Goal: Task Accomplishment & Management: Manage account settings

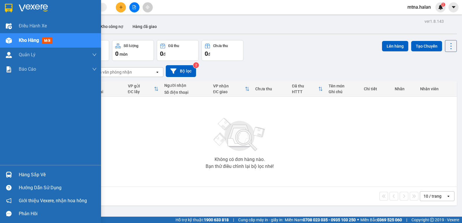
drag, startPoint x: 9, startPoint y: 174, endPoint x: 44, endPoint y: 168, distance: 35.5
click at [9, 174] on img at bounding box center [9, 175] width 6 height 6
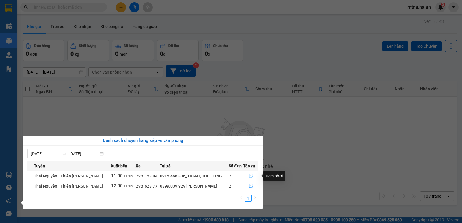
click at [252, 177] on icon "file-done" at bounding box center [251, 176] width 4 height 4
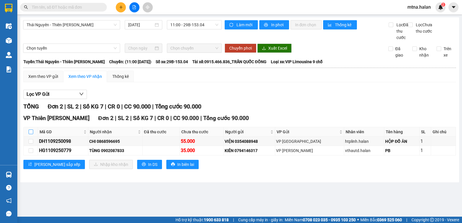
click at [33, 134] on input "checkbox" at bounding box center [31, 132] width 5 height 5
checkbox input "true"
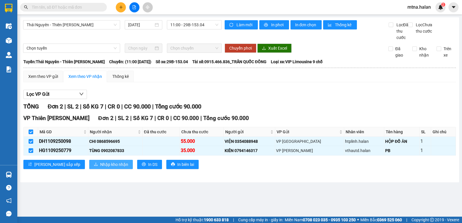
click at [100, 168] on span "Nhập kho nhận" at bounding box center [114, 165] width 28 height 6
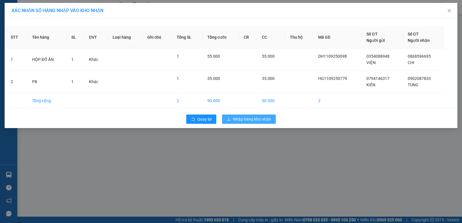
click at [266, 117] on span "Nhập hàng kho nhận" at bounding box center [252, 119] width 38 height 6
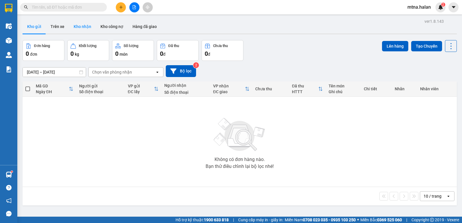
click at [81, 27] on button "Kho nhận" at bounding box center [82, 27] width 27 height 14
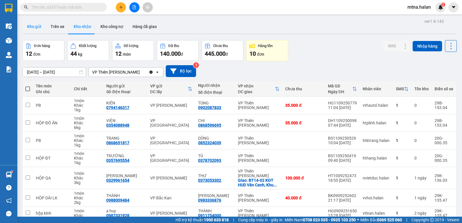
click at [33, 27] on button "Kho gửi" at bounding box center [34, 27] width 23 height 14
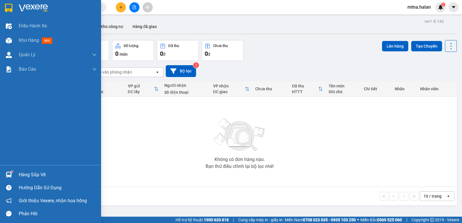
click at [8, 174] on img at bounding box center [9, 175] width 6 height 6
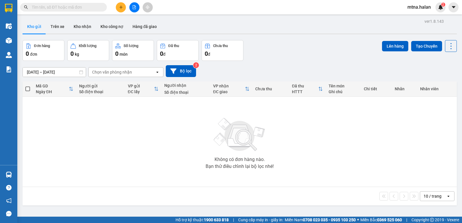
click at [286, 128] on section "Kết quả tìm kiếm ( 0 ) Bộ lọc No Data mtna.halan 2 Điều hành xe Kho hàng mới Qu…" at bounding box center [231, 111] width 462 height 223
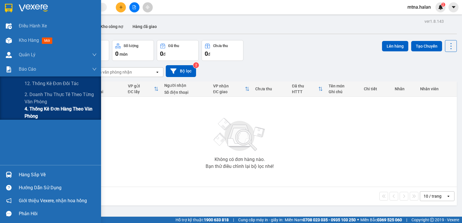
click at [41, 108] on span "4. Thống kê đơn hàng theo văn phòng" at bounding box center [61, 112] width 72 height 14
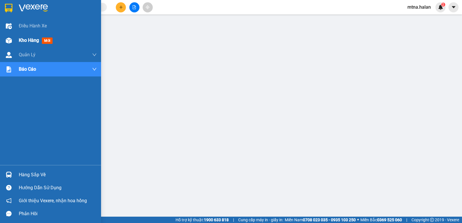
click at [7, 42] on img at bounding box center [9, 41] width 6 height 6
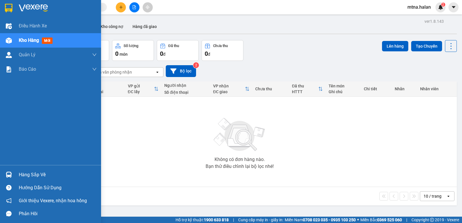
click at [9, 174] on img at bounding box center [9, 175] width 6 height 6
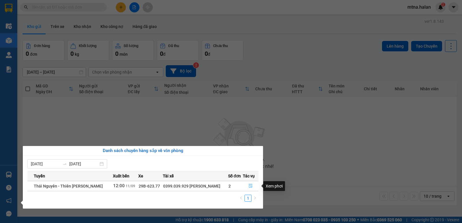
click at [249, 186] on icon "file-done" at bounding box center [251, 186] width 4 height 4
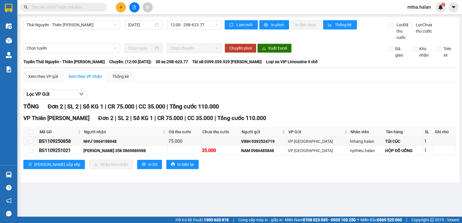
click at [91, 6] on input "text" at bounding box center [66, 7] width 68 height 6
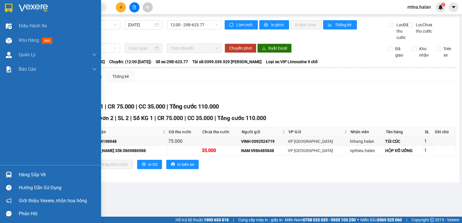
drag, startPoint x: 8, startPoint y: 38, endPoint x: 105, endPoint y: 1, distance: 103.7
click at [8, 38] on img at bounding box center [9, 41] width 6 height 6
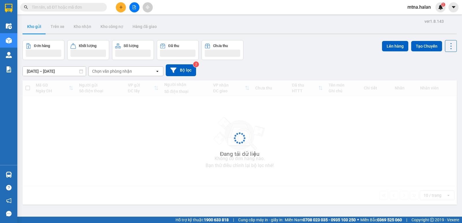
click at [89, 7] on input "text" at bounding box center [66, 7] width 68 height 6
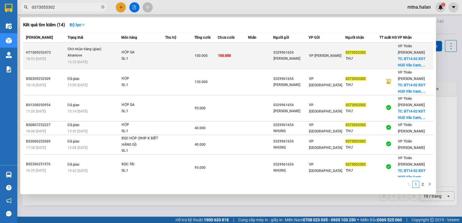
type input "0373053302"
click at [243, 62] on td "100.000" at bounding box center [233, 56] width 30 height 26
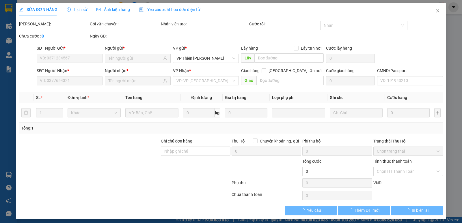
type input "0329961654"
type input "[PERSON_NAME]"
type input "0373053302"
type input "THƯ"
checkbox input "true"
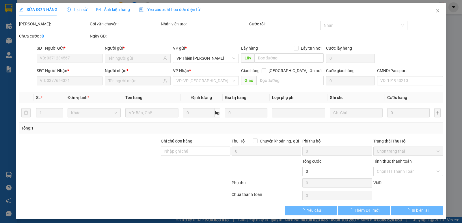
type input "BT14-02 KĐT HUD Vân Canh, Khu chung cư CT Number One, Vân Canh, Hoài Đức, Hà Nộ…"
type input "60.000"
type input "100.000"
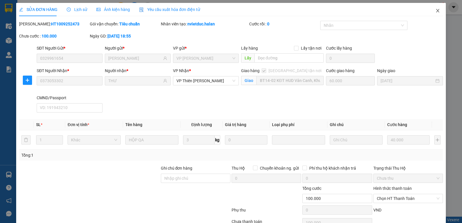
click at [436, 11] on icon "close" at bounding box center [438, 10] width 5 height 5
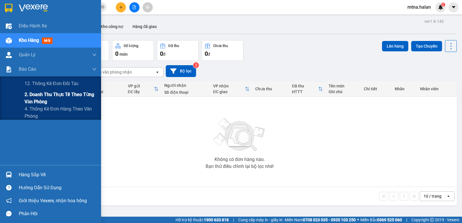
click at [48, 97] on span "2. Doanh thu thực tế theo từng văn phòng" at bounding box center [61, 98] width 72 height 14
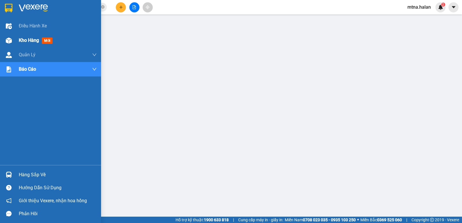
click at [9, 39] on img at bounding box center [9, 41] width 6 height 6
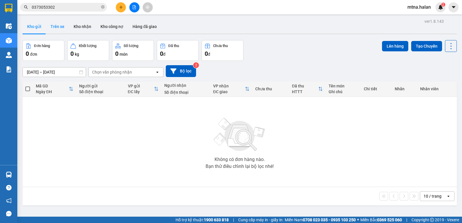
click at [58, 27] on button "Trên xe" at bounding box center [57, 27] width 23 height 14
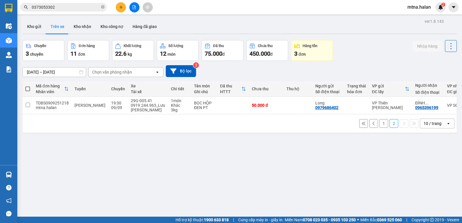
click at [380, 126] on button "1" at bounding box center [384, 123] width 9 height 9
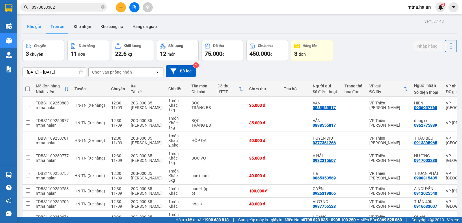
click at [31, 25] on button "Kho gửi" at bounding box center [34, 27] width 23 height 14
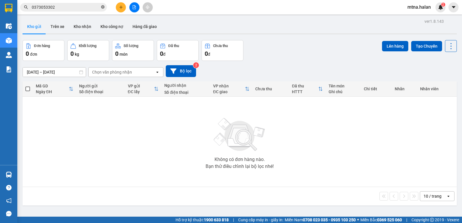
click at [103, 7] on icon "close-circle" at bounding box center [102, 6] width 3 height 3
click at [122, 9] on icon "plus" at bounding box center [121, 7] width 4 height 4
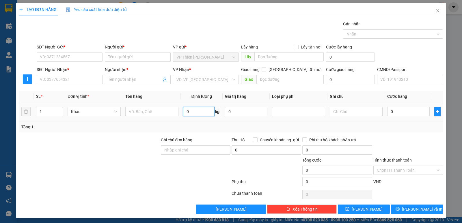
click at [193, 109] on input "0" at bounding box center [198, 111] width 31 height 9
type input "22"
click at [67, 58] on input "SĐT Người Gửi *" at bounding box center [70, 57] width 66 height 9
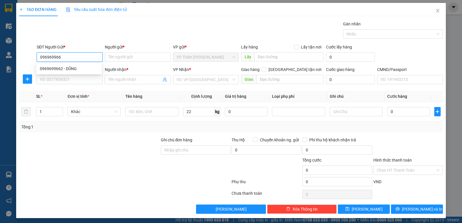
type input "0969699662"
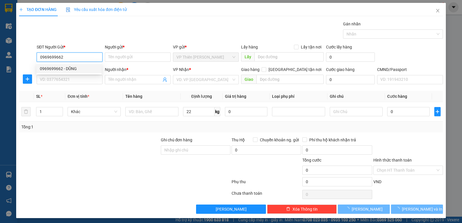
click at [66, 68] on div "0969699662 - DŨNG" at bounding box center [69, 69] width 58 height 6
type input "DŨNG"
type input "0969699662"
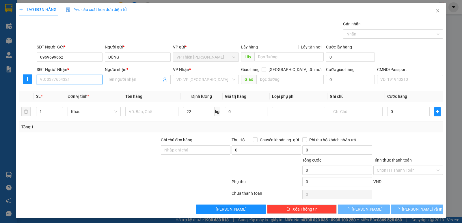
click at [69, 77] on input "SĐT Người Nhận *" at bounding box center [70, 79] width 66 height 9
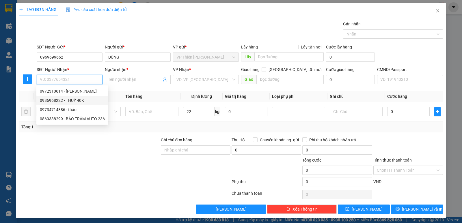
click at [77, 101] on div "0986968222 - THUÝ 40K" at bounding box center [72, 100] width 65 height 6
type input "0986968222"
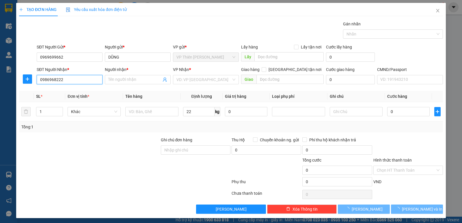
type input "THUÝ 40K"
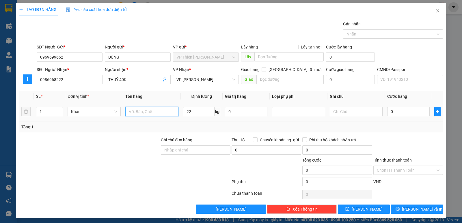
click at [155, 110] on input "text" at bounding box center [151, 111] width 53 height 9
type input "hộp mp"
click at [403, 110] on input "0" at bounding box center [408, 111] width 42 height 9
type input "4"
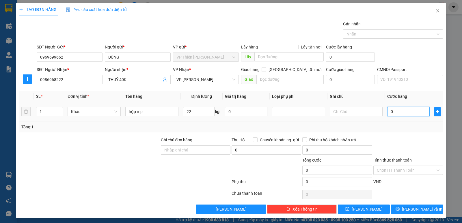
type input "4"
type input "40"
type input "400"
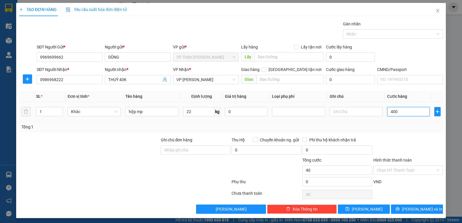
type input "400"
type input "4.000"
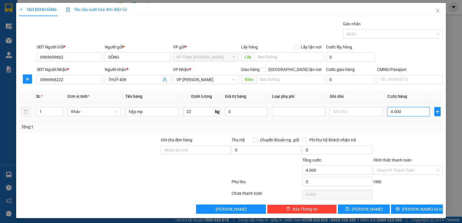
type input "40.000"
click at [414, 207] on span "Lưu và In" at bounding box center [422, 209] width 40 height 6
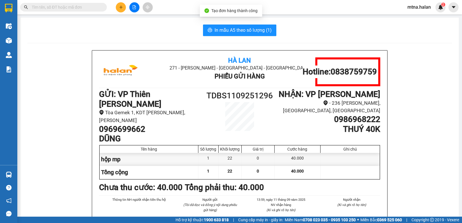
click at [244, 32] on span "In mẫu A5 theo số lượng (1)" at bounding box center [243, 30] width 57 height 7
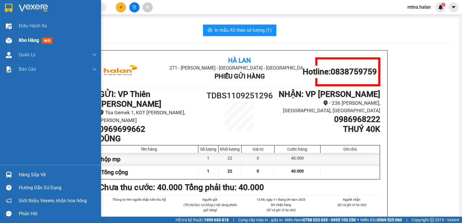
click at [9, 41] on img at bounding box center [9, 41] width 6 height 6
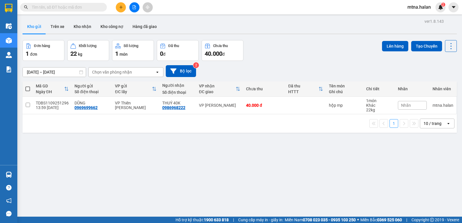
click at [27, 87] on span at bounding box center [27, 89] width 5 height 5
click at [28, 86] on input "checkbox" at bounding box center [28, 86] width 0 height 0
checkbox input "true"
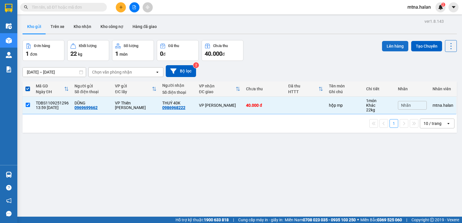
click at [388, 45] on button "Lên hàng" at bounding box center [395, 46] width 26 height 10
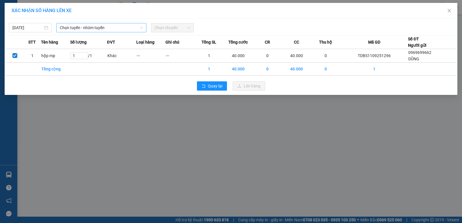
click at [113, 27] on span "Chọn tuyến - nhóm tuyến" at bounding box center [101, 27] width 83 height 9
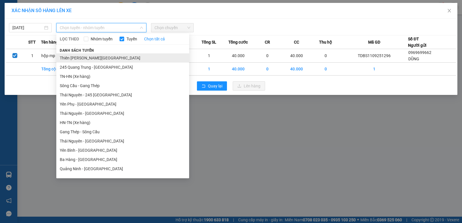
click at [100, 56] on li "Thiên [PERSON_NAME][GEOGRAPHIC_DATA]" at bounding box center [122, 57] width 133 height 9
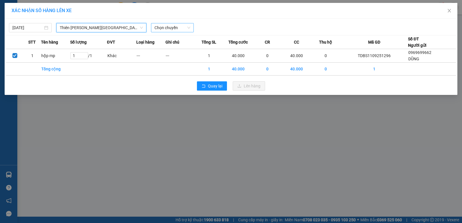
click at [181, 28] on span "Chọn chuyến" at bounding box center [173, 27] width 36 height 9
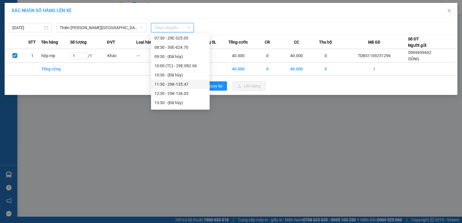
scroll to position [58, 0]
click at [179, 83] on div "14:00 (TC) - 29B-153.04" at bounding box center [181, 83] width 52 height 6
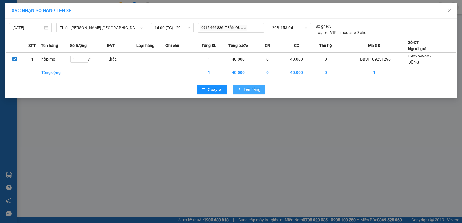
click at [253, 91] on span "Lên hàng" at bounding box center [252, 89] width 17 height 6
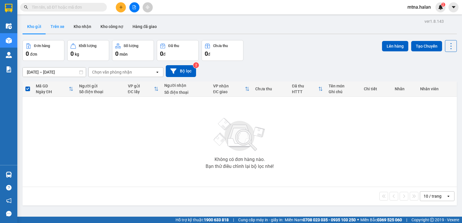
click at [57, 27] on button "Trên xe" at bounding box center [57, 27] width 23 height 14
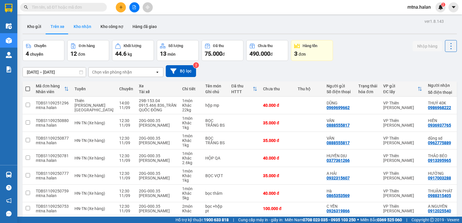
click at [85, 28] on button "Kho nhận" at bounding box center [82, 27] width 27 height 14
type input "[DATE] – [DATE]"
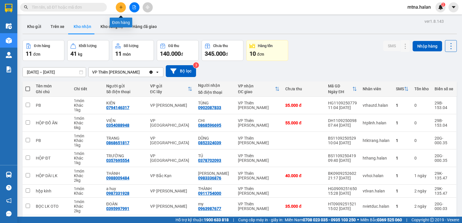
click at [122, 5] on icon "plus" at bounding box center [121, 7] width 4 height 4
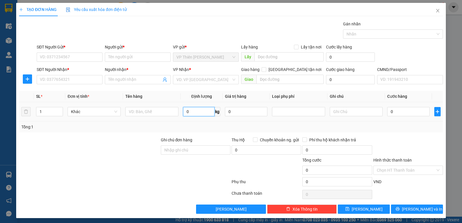
click at [194, 114] on input "0" at bounding box center [198, 111] width 31 height 9
type input "5"
click at [68, 58] on input "SĐT Người Gửi *" at bounding box center [70, 57] width 66 height 9
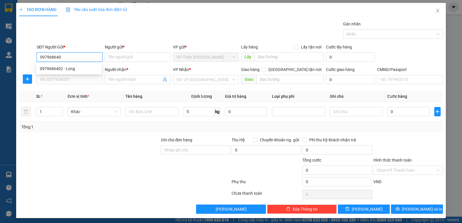
type input "0979686402"
click at [58, 69] on div "0979686402 - Long" at bounding box center [69, 69] width 58 height 6
type input "Long"
type input "0979686402"
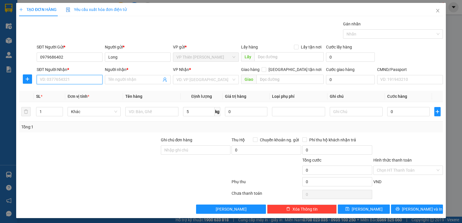
click at [69, 79] on input "SĐT Người Nhận *" at bounding box center [70, 79] width 66 height 9
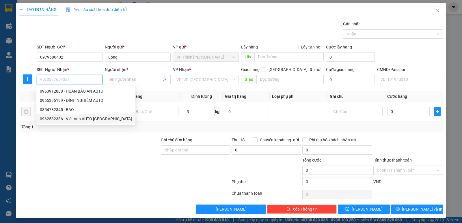
click at [88, 119] on div "0962532386 - Viêt Anh AUTO PHÚ BÌNH" at bounding box center [86, 119] width 92 height 6
type input "0962532386"
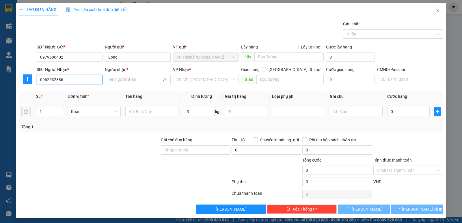
type input "Viêt Anh AUTO PHÚ BÌNH"
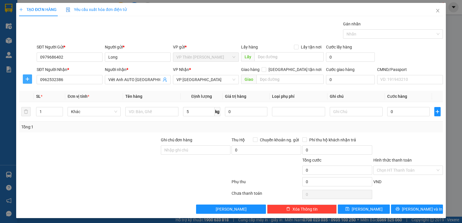
click at [27, 80] on icon "plus" at bounding box center [27, 79] width 5 height 5
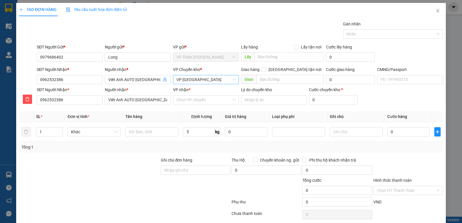
click at [201, 77] on span "VP Phú Bình" at bounding box center [206, 79] width 59 height 9
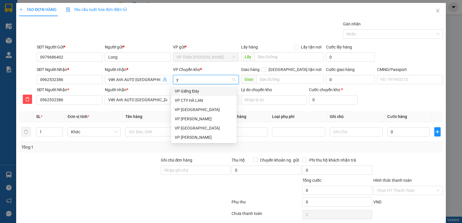
type input "ye"
drag, startPoint x: 189, startPoint y: 90, endPoint x: 208, endPoint y: 108, distance: 26.4
click at [189, 90] on div "VP [GEOGRAPHIC_DATA]" at bounding box center [204, 91] width 58 height 6
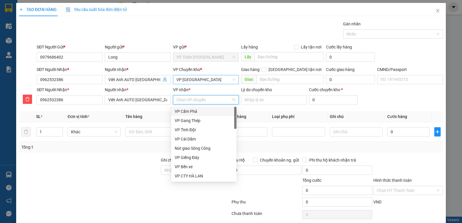
click at [198, 100] on input "VP nhận *" at bounding box center [204, 100] width 55 height 9
type input "phu"
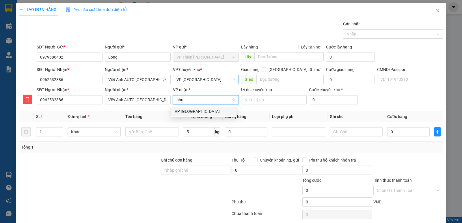
click at [186, 112] on div "VP Phú Bình" at bounding box center [204, 111] width 58 height 6
click at [156, 130] on input "text" at bounding box center [151, 131] width 53 height 9
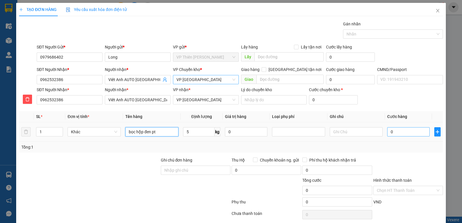
type input "bọc hộp đen pt"
click at [401, 130] on input "0" at bounding box center [408, 131] width 42 height 9
type input "4"
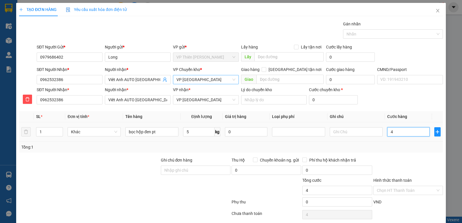
type input "40"
type input "400"
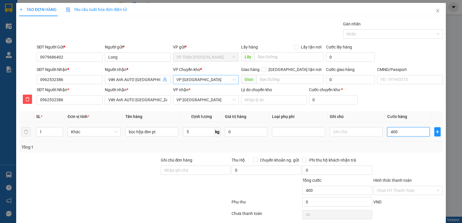
type input "400"
type input "4.000"
type input "40.000"
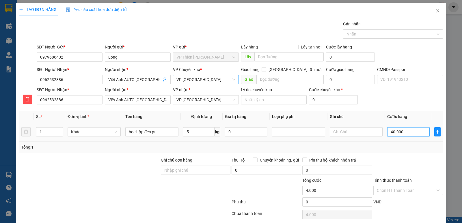
type input "40.000"
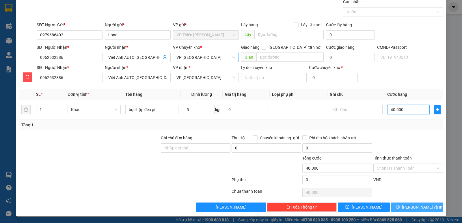
type input "40.000"
click at [414, 207] on span "Lưu và In" at bounding box center [422, 207] width 40 height 6
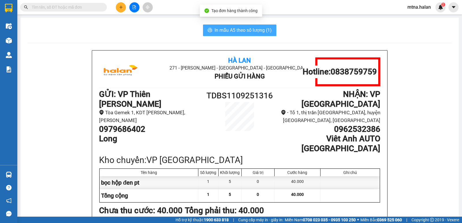
click at [239, 31] on span "In mẫu A5 theo số lượng (1)" at bounding box center [243, 30] width 57 height 7
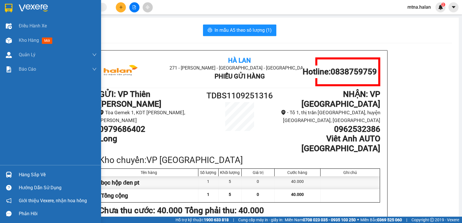
click at [12, 175] on div at bounding box center [9, 175] width 10 height 10
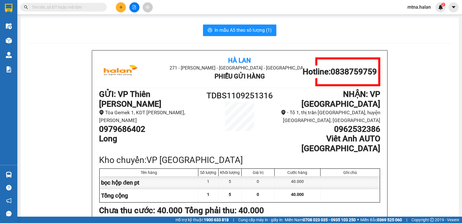
click at [63, 120] on section "Kết quả tìm kiếm ( 14 ) Bộ lọc Mã ĐH Trạng thái Món hàng Thu hộ Tổng cước Chưa …" at bounding box center [231, 111] width 462 height 223
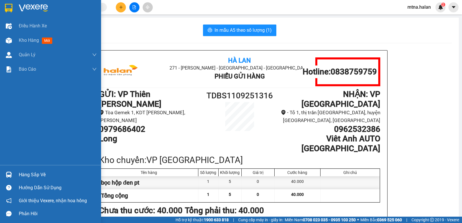
click at [8, 175] on img at bounding box center [9, 175] width 6 height 6
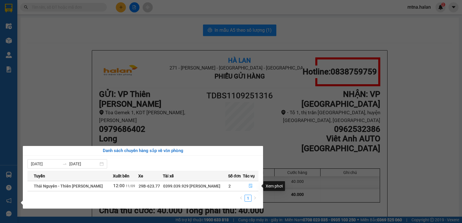
click at [249, 186] on icon "file-done" at bounding box center [251, 186] width 4 height 4
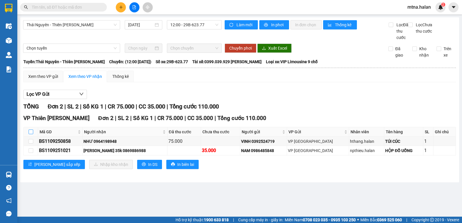
click at [29, 134] on input "checkbox" at bounding box center [31, 132] width 5 height 5
checkbox input "true"
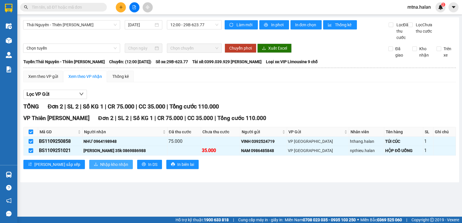
click at [100, 168] on span "Nhập kho nhận" at bounding box center [114, 165] width 28 height 6
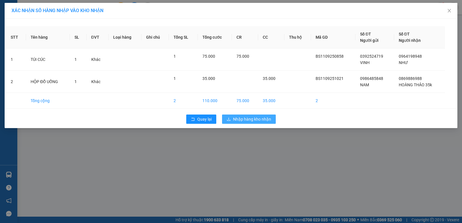
click at [260, 119] on span "Nhập hàng kho nhận" at bounding box center [252, 119] width 38 height 6
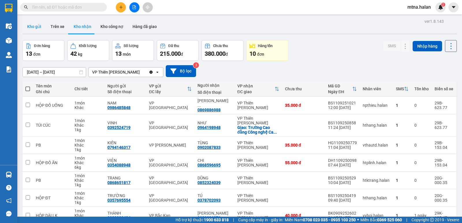
click at [33, 27] on button "Kho gửi" at bounding box center [34, 27] width 23 height 14
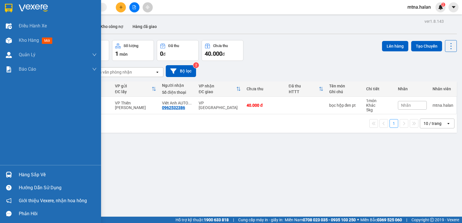
click at [9, 177] on img at bounding box center [9, 175] width 6 height 6
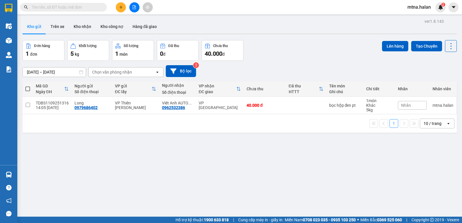
click at [304, 190] on section "Kết quả tìm kiếm ( 14 ) Bộ lọc Mã ĐH Trạng thái Món hàng Thu hộ Tổng cước Chưa …" at bounding box center [231, 111] width 462 height 223
click at [123, 7] on button at bounding box center [121, 7] width 10 height 10
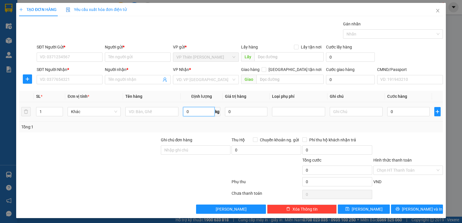
click at [196, 111] on input "0" at bounding box center [198, 111] width 31 height 9
type input "5"
click at [80, 59] on input "SĐT Người Gửi *" at bounding box center [70, 57] width 66 height 9
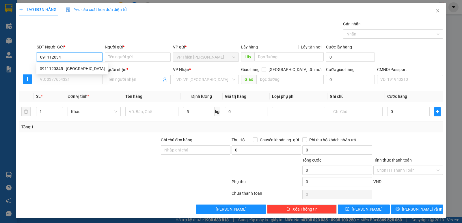
type input "0911120345"
click at [80, 70] on div "0911120345 - CTY ĐÔNG DƯƠNG" at bounding box center [72, 69] width 65 height 6
type input "CTY ĐÔNG DƯƠNG"
type input "008193000834"
type input "0911120345"
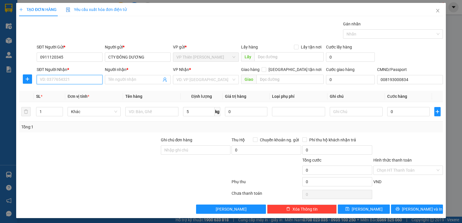
click at [79, 80] on input "SĐT Người Nhận *" at bounding box center [70, 79] width 66 height 9
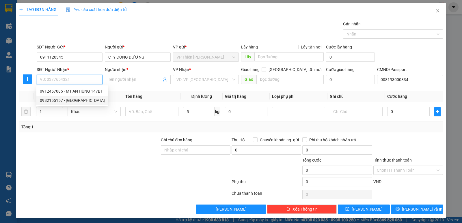
click at [78, 101] on div "0982155157 - HOÀNG ANH" at bounding box center [72, 100] width 65 height 6
type input "0982155157"
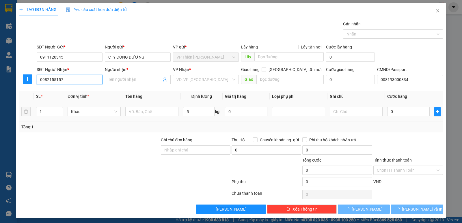
type input "[PERSON_NAME]"
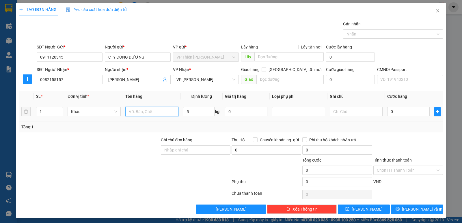
click at [158, 112] on input "text" at bounding box center [151, 111] width 53 height 9
type input "bọc laptop"
click at [403, 110] on input "0" at bounding box center [408, 111] width 42 height 9
type input "4"
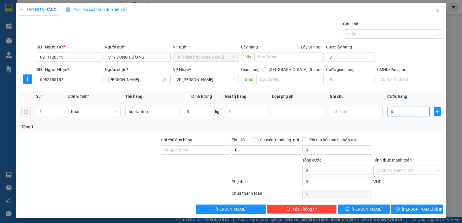
type input "4"
type input "40"
type input "400"
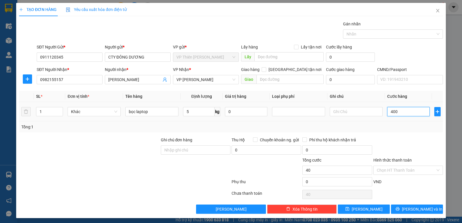
type input "400"
type input "4.000"
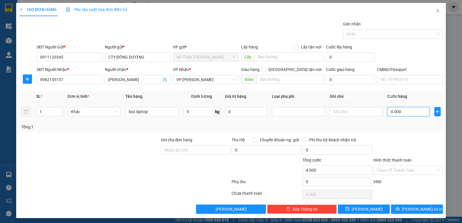
type input "40.000"
click at [396, 170] on input "Hình thức thanh toán" at bounding box center [406, 170] width 59 height 9
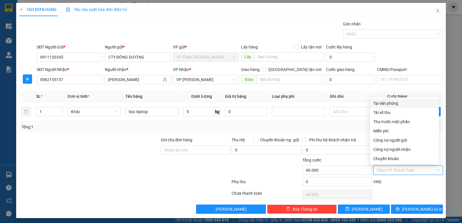
click at [383, 102] on div "Tại văn phòng" at bounding box center [405, 103] width 62 height 6
type input "0"
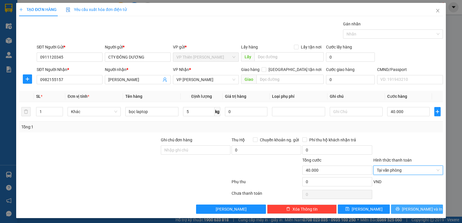
click at [413, 210] on span "Lưu và In" at bounding box center [422, 209] width 40 height 6
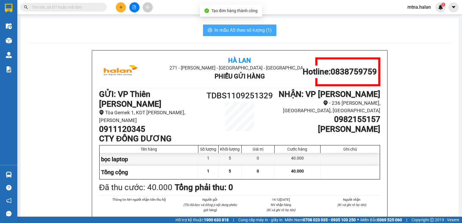
click at [245, 30] on span "In mẫu A5 theo số lượng (1)" at bounding box center [243, 30] width 57 height 7
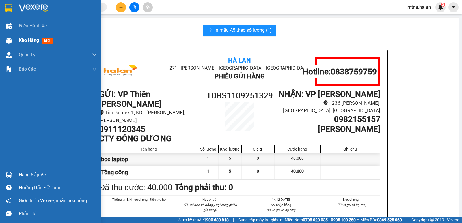
click at [8, 42] on img at bounding box center [9, 41] width 6 height 6
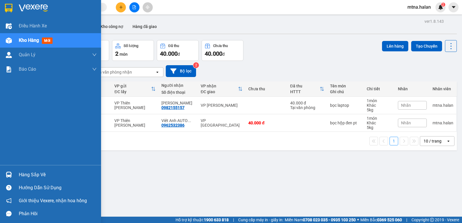
click at [6, 172] on img at bounding box center [9, 175] width 6 height 6
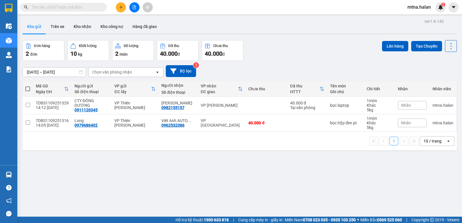
click at [294, 179] on section "Kết quả tìm kiếm ( 14 ) Bộ lọc Mã ĐH Trạng thái Món hàng Thu hộ Tổng cước Chưa …" at bounding box center [231, 111] width 462 height 223
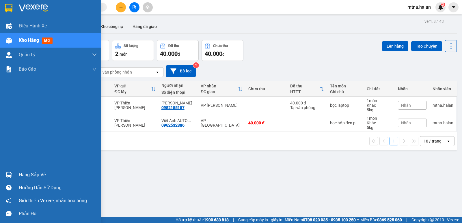
click at [9, 175] on img at bounding box center [9, 175] width 6 height 6
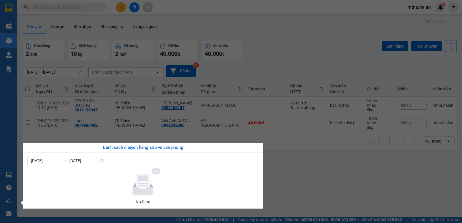
click at [284, 190] on section "Kết quả tìm kiếm ( 14 ) Bộ lọc Mã ĐH Trạng thái Món hàng Thu hộ Tổng cước Chưa …" at bounding box center [231, 111] width 462 height 223
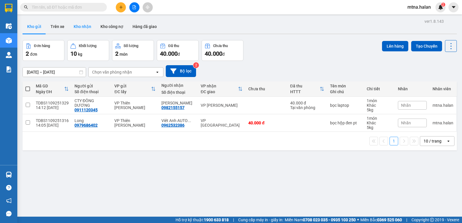
click at [81, 25] on button "Kho nhận" at bounding box center [82, 27] width 27 height 14
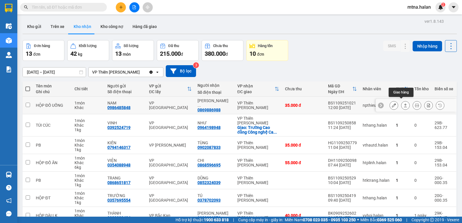
click at [404, 103] on icon at bounding box center [406, 105] width 4 height 4
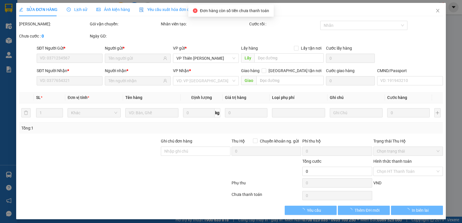
type input "0986485848"
type input "NAM"
type input "0869886988"
type input "HOÀNG THẢO 35k"
type input "35.000"
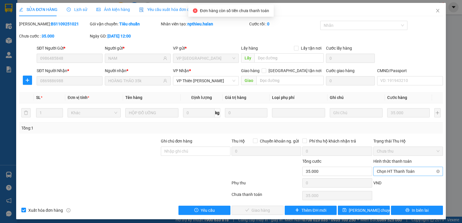
click at [397, 170] on span "Chọn HT Thanh Toán" at bounding box center [408, 171] width 63 height 9
click at [392, 150] on div "Công nợ người nhận" at bounding box center [405, 151] width 62 height 6
type input "0"
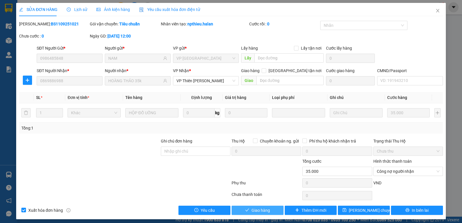
click at [253, 212] on span "Giao hàng" at bounding box center [261, 210] width 18 height 6
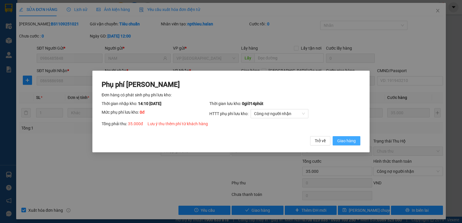
click at [348, 142] on span "Giao hàng" at bounding box center [347, 141] width 18 height 6
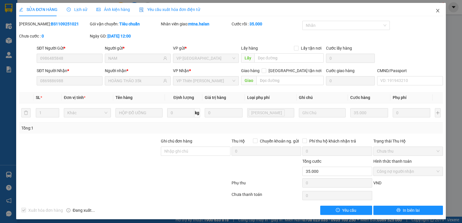
click at [436, 10] on icon "close" at bounding box center [438, 10] width 5 height 5
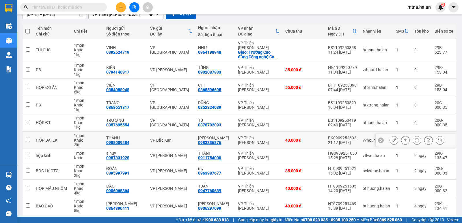
scroll to position [80, 0]
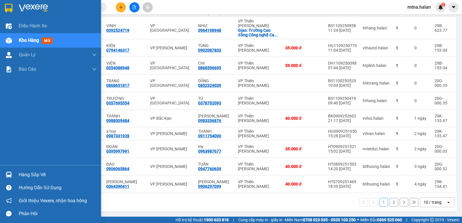
click at [12, 175] on div at bounding box center [9, 175] width 10 height 10
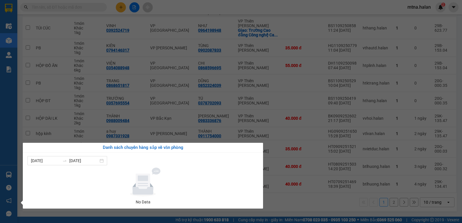
click at [56, 85] on section "Kết quả tìm kiếm ( 14 ) Bộ lọc Mã ĐH Trạng thái Món hàng Thu hộ Tổng cước Chưa …" at bounding box center [231, 111] width 462 height 223
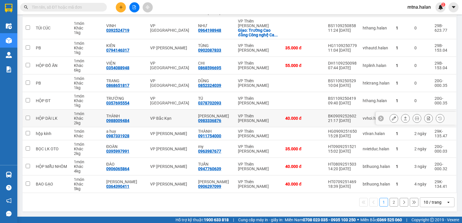
scroll to position [0, 0]
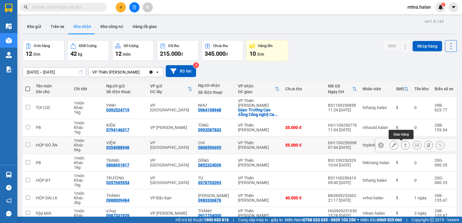
click at [404, 145] on icon at bounding box center [406, 145] width 4 height 4
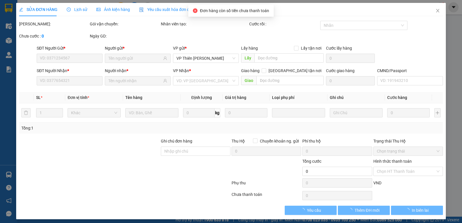
type input "0354088948"
type input "VIỆN"
type input "0868596695"
type input "CHI"
type input "55.000"
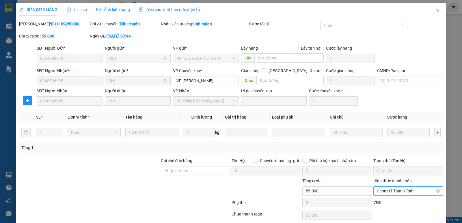
scroll to position [23, 0]
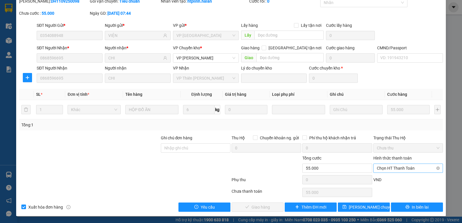
click at [395, 168] on span "Chọn HT Thanh Toán" at bounding box center [408, 168] width 63 height 9
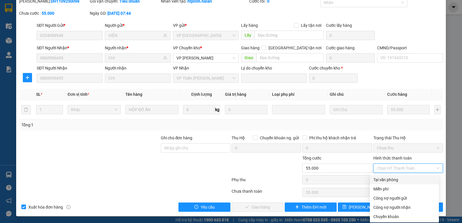
click at [391, 179] on div "Tại văn phòng" at bounding box center [405, 180] width 62 height 6
type input "0"
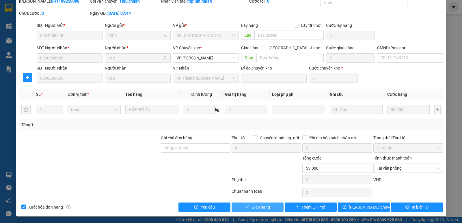
click at [260, 208] on span "Giao hàng" at bounding box center [261, 207] width 18 height 6
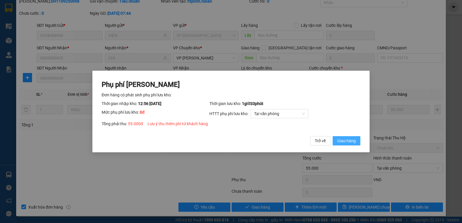
click at [350, 140] on span "Giao hàng" at bounding box center [347, 141] width 18 height 6
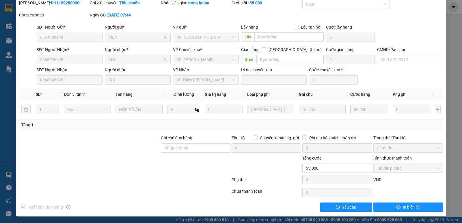
scroll to position [0, 0]
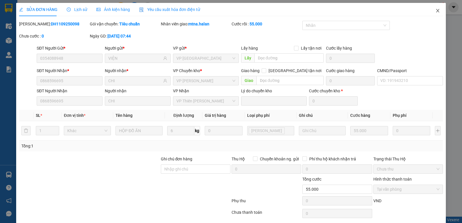
click at [436, 11] on icon "close" at bounding box center [438, 10] width 5 height 5
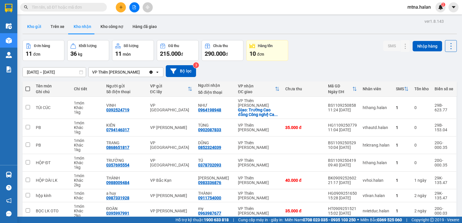
click at [32, 25] on button "Kho gửi" at bounding box center [34, 27] width 23 height 14
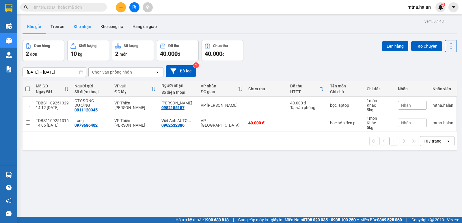
click at [84, 24] on button "Kho nhận" at bounding box center [82, 27] width 27 height 14
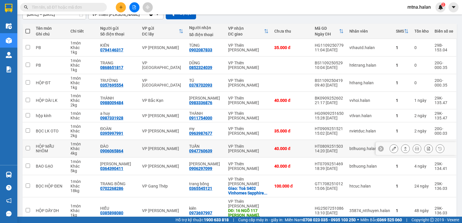
scroll to position [84, 0]
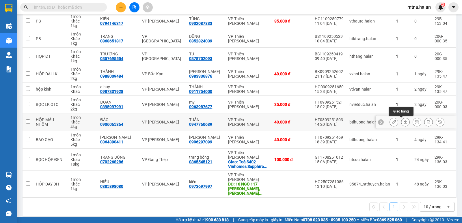
click at [404, 123] on icon at bounding box center [406, 122] width 4 height 4
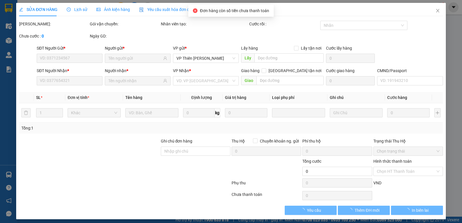
type input "0906065864"
type input "ĐÀO"
type input "0947760639"
type input "TUẤN"
type input "40.000"
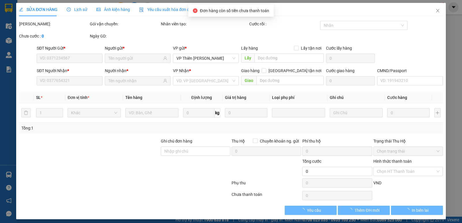
type input "40.000"
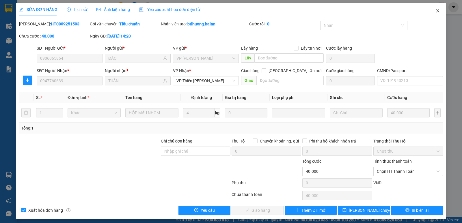
click at [436, 10] on icon "close" at bounding box center [438, 10] width 5 height 5
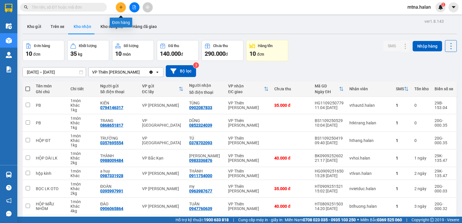
click at [121, 8] on icon "plus" at bounding box center [121, 6] width 0 height 3
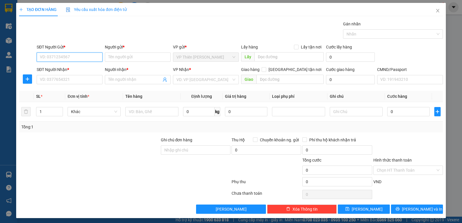
click at [81, 58] on input "SĐT Người Gửi *" at bounding box center [70, 57] width 66 height 9
type input "0967859518"
click at [62, 67] on div "0967859518 - lý" at bounding box center [69, 69] width 58 height 6
type input "lý"
type input "0967859518"
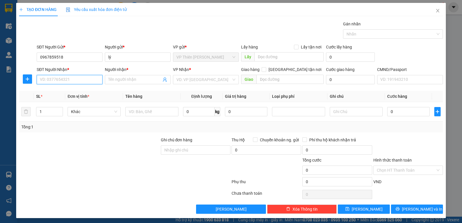
click at [70, 79] on input "SĐT Người Nhận *" at bounding box center [70, 79] width 66 height 9
click at [74, 100] on div "0974695288 - THUÝ 40K" at bounding box center [69, 100] width 58 height 6
type input "0974695288"
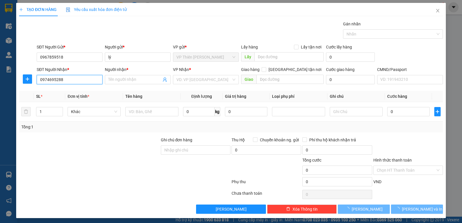
type input "THUÝ 40K"
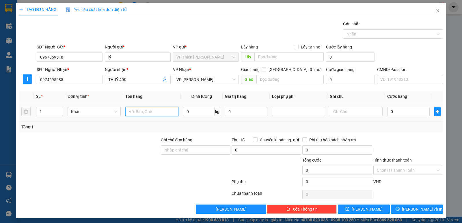
click at [159, 114] on input "text" at bounding box center [151, 111] width 53 height 9
type input "hộp mp"
click at [416, 113] on input "0" at bounding box center [408, 111] width 42 height 9
type input "4"
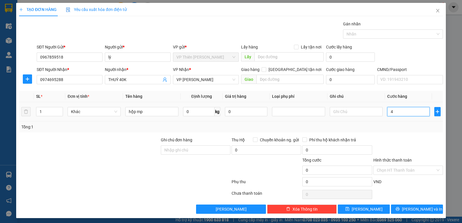
type input "4"
type input "40"
type input "400"
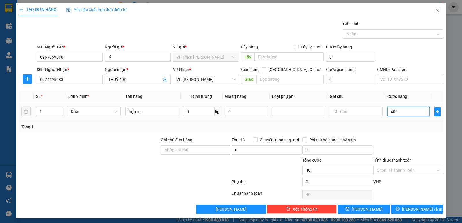
type input "400"
type input "4.000"
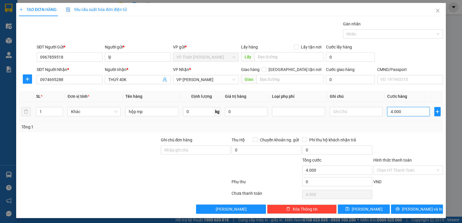
type input "40.000"
click at [416, 209] on span "Lưu và In" at bounding box center [422, 209] width 40 height 6
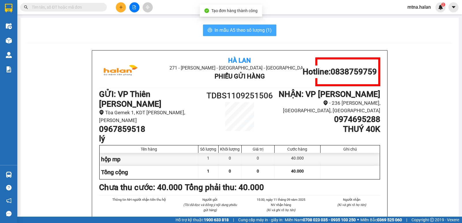
click at [242, 30] on span "In mẫu A5 theo số lượng (1)" at bounding box center [243, 30] width 57 height 7
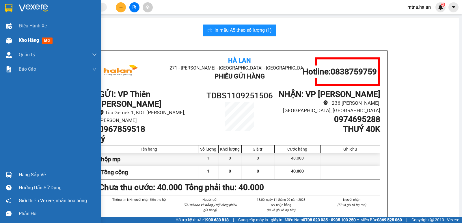
click at [11, 40] on img at bounding box center [9, 41] width 6 height 6
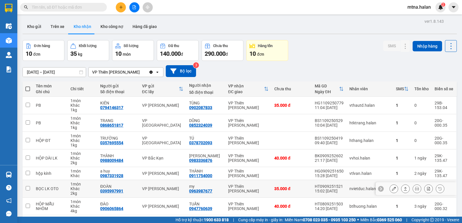
scroll to position [58, 0]
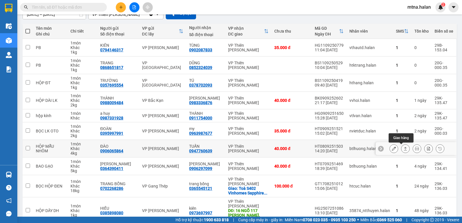
click at [404, 150] on icon at bounding box center [406, 149] width 4 height 4
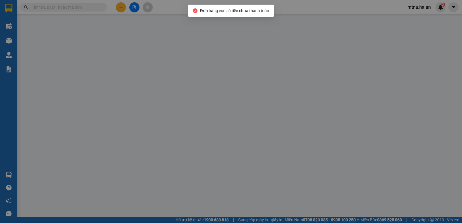
type input "0906065864"
type input "ĐÀO"
type input "0947760639"
type input "TUẤN"
type input "40.000"
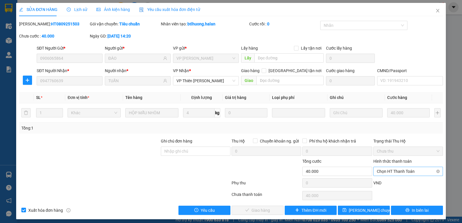
click at [386, 171] on span "Chọn HT Thanh Toán" at bounding box center [408, 171] width 63 height 9
click at [378, 123] on div "Tại văn phòng" at bounding box center [405, 123] width 62 height 6
type input "0"
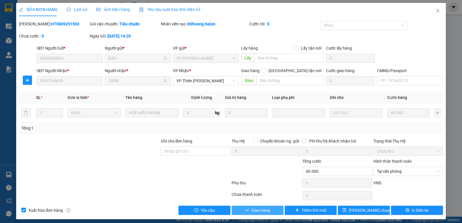
click at [257, 213] on span "Giao hàng" at bounding box center [261, 210] width 18 height 6
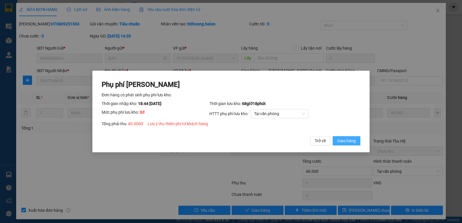
click at [344, 140] on span "Giao hàng" at bounding box center [347, 141] width 18 height 6
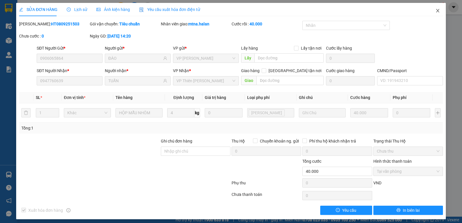
click at [434, 13] on span "Close" at bounding box center [438, 11] width 16 height 16
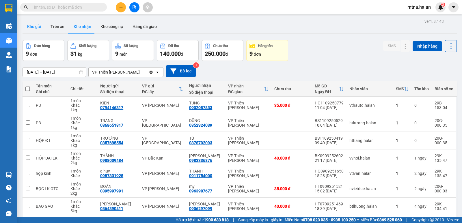
click at [40, 26] on button "Kho gửi" at bounding box center [34, 27] width 23 height 14
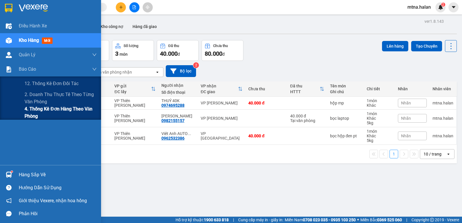
click at [43, 112] on span "4. Thống kê đơn hàng theo văn phòng" at bounding box center [61, 112] width 72 height 14
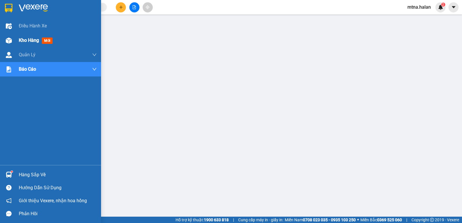
click at [9, 40] on img at bounding box center [9, 41] width 6 height 6
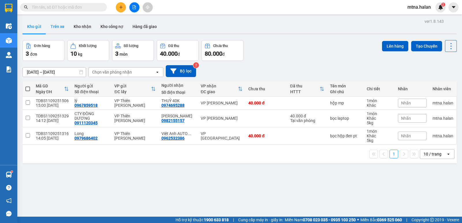
click at [57, 26] on button "Trên xe" at bounding box center [57, 27] width 23 height 14
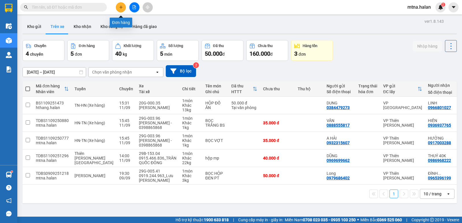
click at [119, 10] on button at bounding box center [121, 7] width 10 height 10
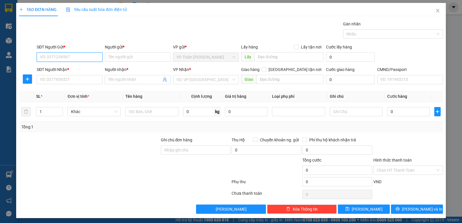
click at [84, 55] on input "SĐT Người Gửi *" at bounding box center [70, 57] width 66 height 9
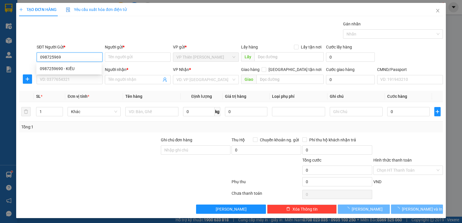
type input "0987259690"
click at [69, 67] on div "0987259690 - KIỀU" at bounding box center [69, 69] width 58 height 6
type input "KIỀU"
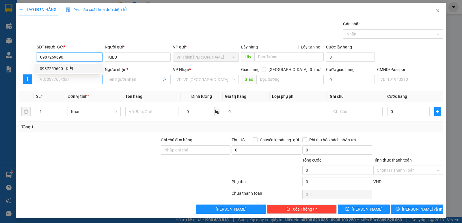
type input "0987259690"
click at [71, 77] on input "SĐT Người Nhận *" at bounding box center [70, 79] width 66 height 9
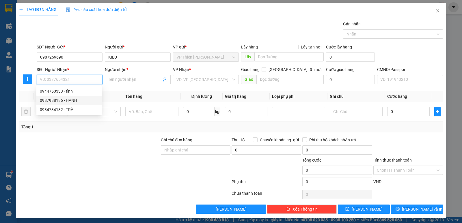
click at [70, 99] on div "0987988186 - HẠNH" at bounding box center [69, 100] width 58 height 6
type input "0987988186"
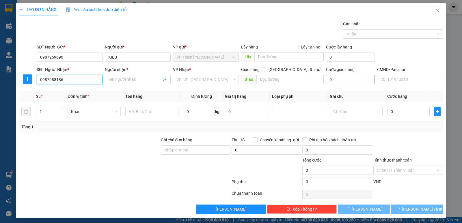
type input "HẠNH"
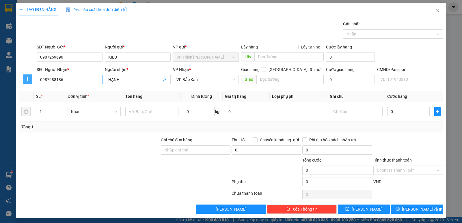
drag, startPoint x: 25, startPoint y: 78, endPoint x: 80, endPoint y: 78, distance: 55.5
click at [27, 78] on icon "plus" at bounding box center [27, 79] width 5 height 5
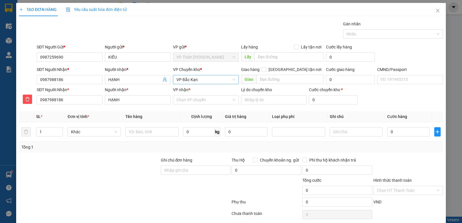
click at [201, 80] on span "VP Bắc Kạn" at bounding box center [206, 79] width 59 height 9
type input "hoang"
click at [190, 100] on div "VP [PERSON_NAME]" at bounding box center [204, 100] width 58 height 6
click at [196, 101] on input "VP nhận *" at bounding box center [204, 100] width 55 height 9
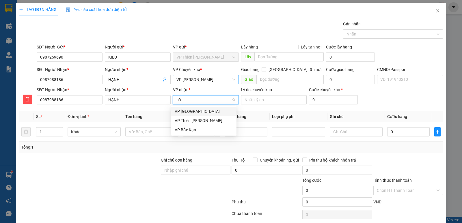
type input "băc"
click at [187, 120] on div "VP Bắc Kạn" at bounding box center [204, 121] width 58 height 6
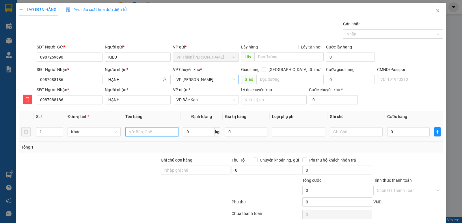
click at [154, 132] on input "text" at bounding box center [151, 131] width 53 height 9
type input "xốp đồ gia dụng"
click at [200, 131] on input "0" at bounding box center [198, 131] width 31 height 9
type input "4"
click at [397, 133] on input "0" at bounding box center [408, 131] width 42 height 9
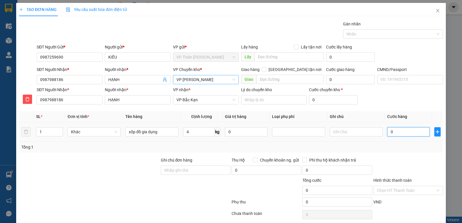
type input "5"
type input "55"
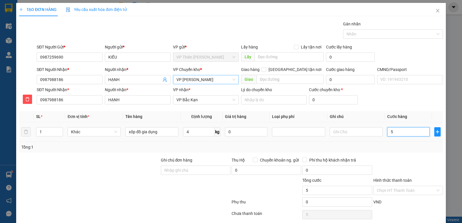
type input "55"
type input "550"
type input "5.500"
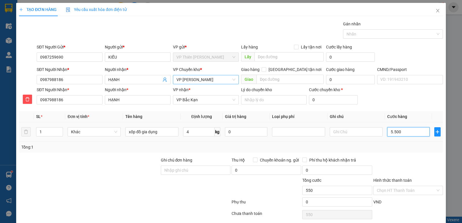
type input "5.500"
type input "55.000"
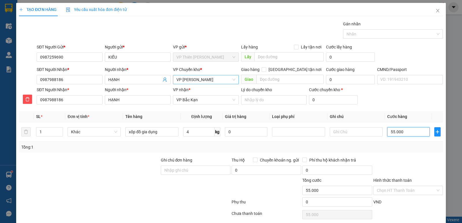
scroll to position [22, 0]
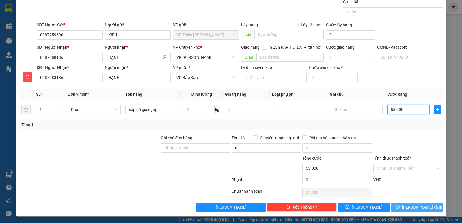
type input "55.000"
click at [413, 205] on span "Lưu và In" at bounding box center [422, 207] width 40 height 6
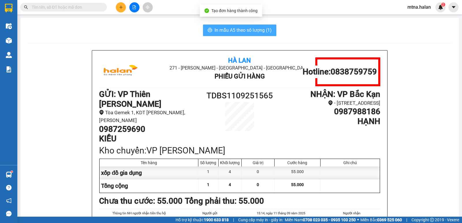
click at [242, 32] on span "In mẫu A5 theo số lượng (1)" at bounding box center [243, 30] width 57 height 7
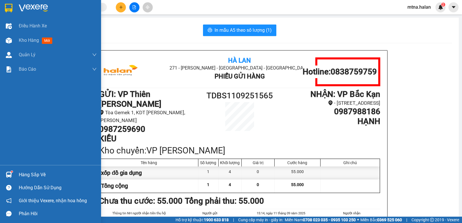
click at [10, 170] on div at bounding box center [9, 175] width 10 height 10
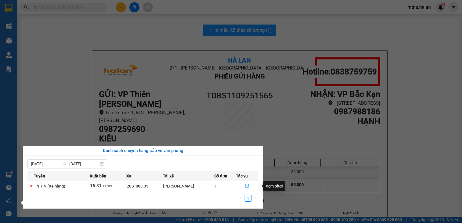
click at [248, 186] on icon "file-done" at bounding box center [247, 186] width 4 height 4
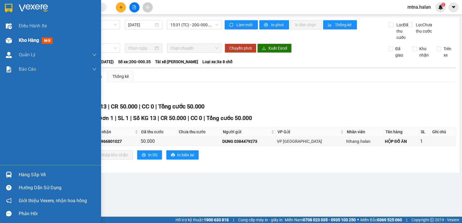
click at [8, 40] on img at bounding box center [9, 41] width 6 height 6
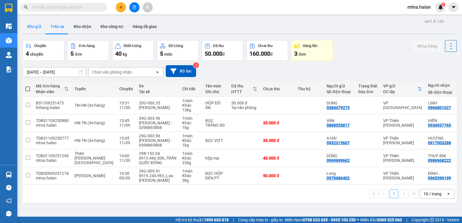
click at [30, 27] on button "Kho gửi" at bounding box center [34, 27] width 23 height 14
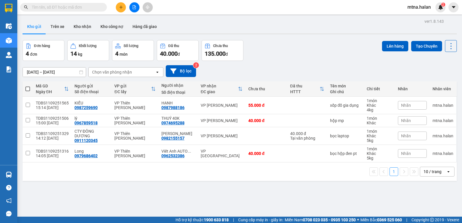
click at [28, 88] on span at bounding box center [27, 89] width 5 height 5
click at [28, 86] on input "checkbox" at bounding box center [28, 86] width 0 height 0
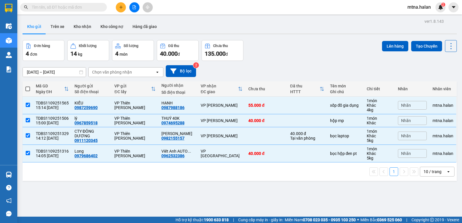
checkbox input "true"
click at [396, 47] on button "Lên hàng" at bounding box center [395, 46] width 26 height 10
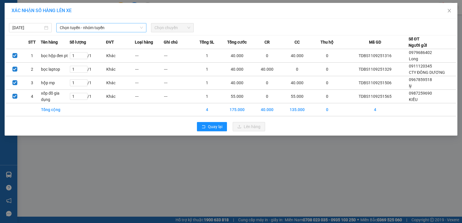
click at [115, 28] on span "Chọn tuyến - nhóm tuyến" at bounding box center [101, 27] width 83 height 9
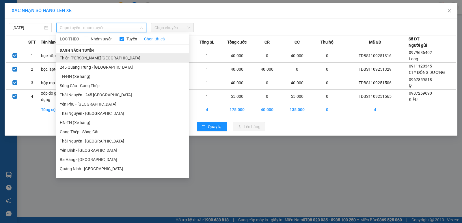
click at [101, 61] on li "Thiên [PERSON_NAME][GEOGRAPHIC_DATA]" at bounding box center [122, 57] width 133 height 9
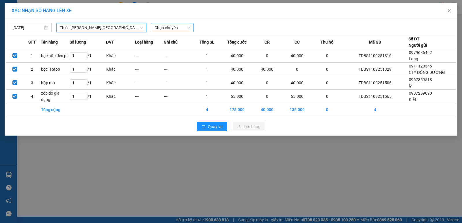
click at [178, 26] on span "Chọn chuyến" at bounding box center [173, 27] width 36 height 9
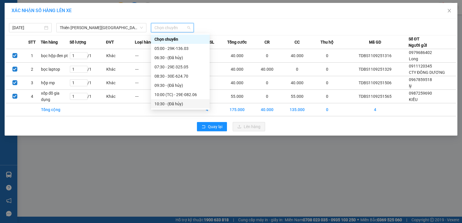
scroll to position [58, 0]
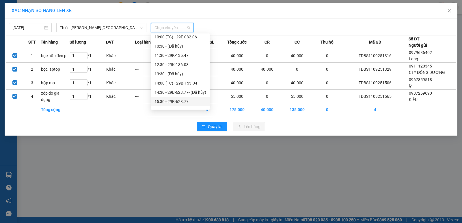
click at [176, 102] on div "15:30 - 29B-623.77" at bounding box center [181, 102] width 52 height 6
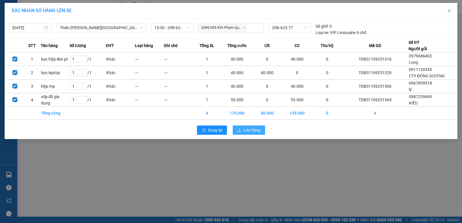
click at [257, 130] on span "Lên hàng" at bounding box center [252, 130] width 17 height 6
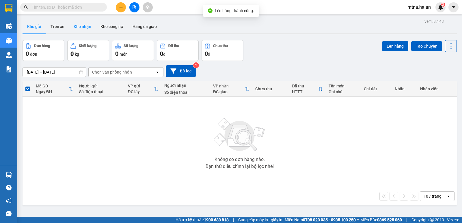
click at [79, 27] on button "Kho nhận" at bounding box center [82, 27] width 27 height 14
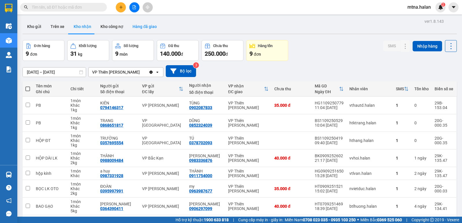
click at [141, 25] on button "Hàng đã giao" at bounding box center [145, 27] width 34 height 14
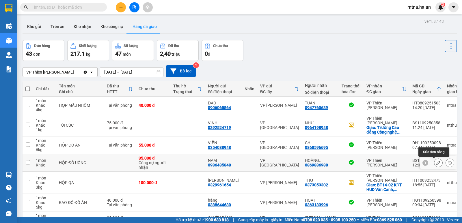
click at [437, 164] on icon at bounding box center [439, 163] width 4 height 4
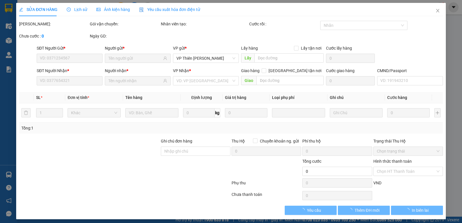
type input "0986485848"
type input "NAM"
type input "0869886988"
type input "HOÀNG THẢO 35k"
type input "35.000"
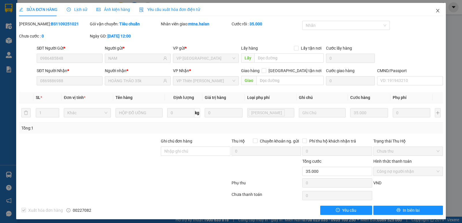
click at [436, 11] on icon "close" at bounding box center [438, 10] width 5 height 5
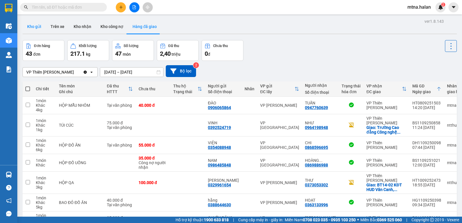
click at [36, 26] on button "Kho gửi" at bounding box center [34, 27] width 23 height 14
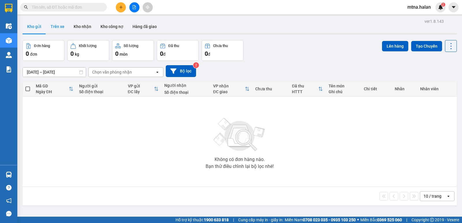
click at [57, 28] on button "Trên xe" at bounding box center [57, 27] width 23 height 14
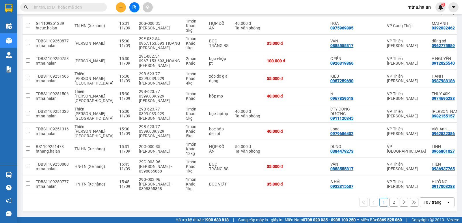
scroll to position [43, 0]
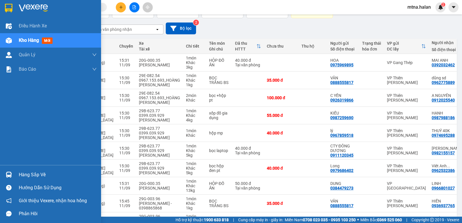
click at [9, 172] on div at bounding box center [9, 175] width 10 height 10
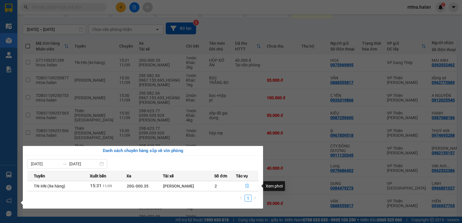
click at [248, 187] on icon "file-done" at bounding box center [247, 186] width 4 height 4
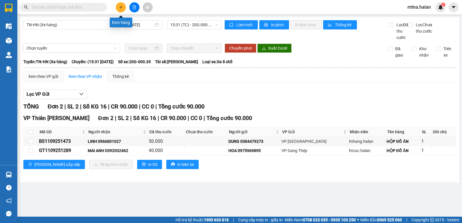
click at [125, 5] on button at bounding box center [121, 7] width 10 height 10
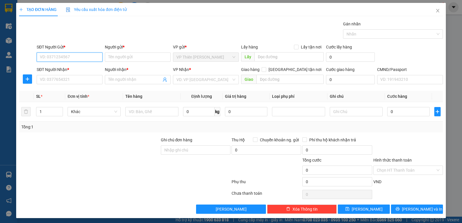
click at [77, 55] on input "SĐT Người Gửi *" at bounding box center [70, 57] width 66 height 9
type input "0386977377"
click at [130, 57] on input "Người gửi *" at bounding box center [138, 57] width 66 height 9
type input "t"
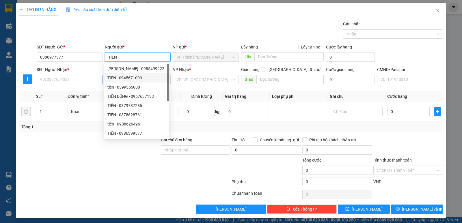
type input "TIẾN"
click at [77, 82] on input "SĐT Người Nhận *" at bounding box center [70, 79] width 66 height 9
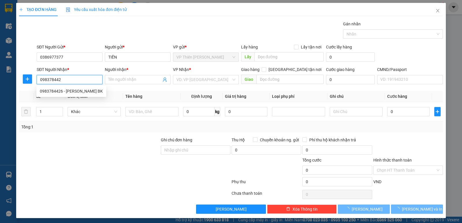
type input "0983784426"
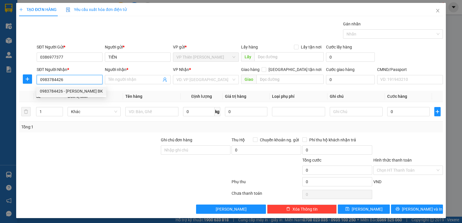
click at [82, 91] on div "0983784426 - TRIỆU VĂN HẢI BK" at bounding box center [71, 91] width 63 height 6
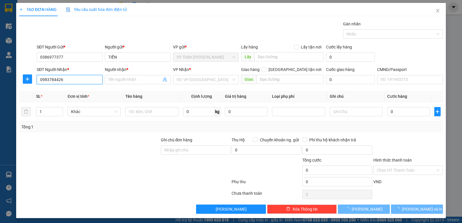
type input "[PERSON_NAME] BK"
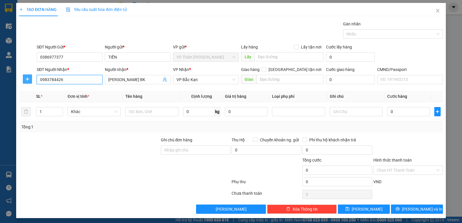
type input "0983784426"
click at [26, 77] on icon "plus" at bounding box center [27, 79] width 5 height 5
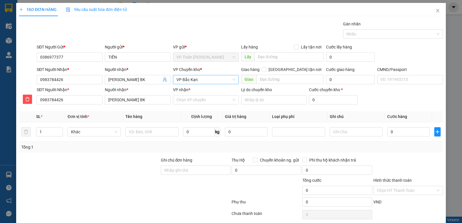
click at [200, 81] on span "VP Bắc Kạn" at bounding box center [206, 79] width 59 height 9
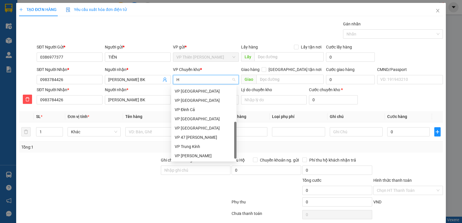
scroll to position [90, 0]
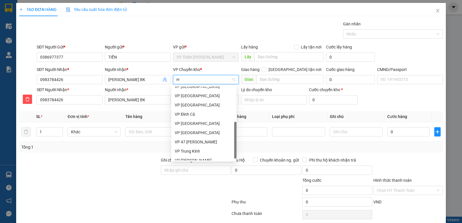
type input "HO"
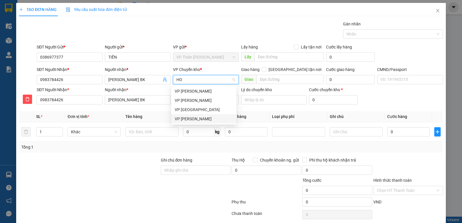
click at [186, 118] on div "VP [PERSON_NAME]" at bounding box center [204, 119] width 58 height 6
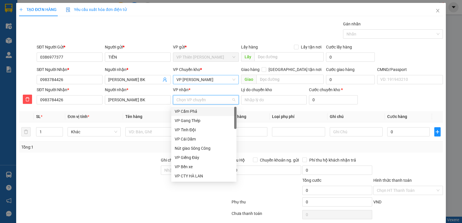
click at [198, 98] on input "VP nhận *" at bounding box center [204, 100] width 55 height 9
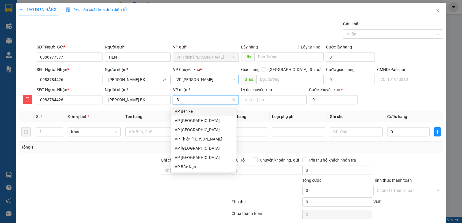
type input "BA"
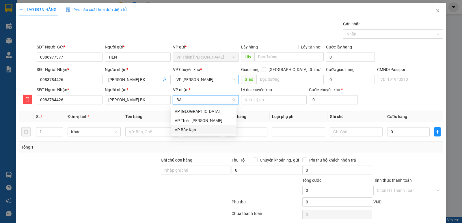
click at [184, 129] on div "VP Bắc Kạn" at bounding box center [204, 130] width 58 height 6
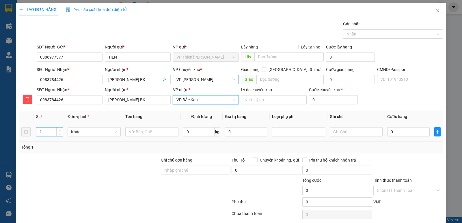
click at [55, 131] on input "1" at bounding box center [49, 132] width 26 height 9
type input "2"
click at [158, 132] on input "text" at bounding box center [151, 131] width 53 height 9
type input "C"
type input "H"
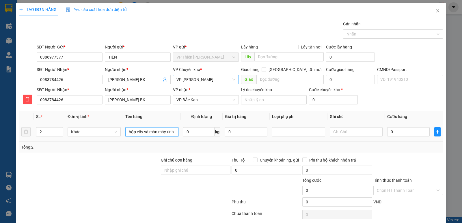
scroll to position [0, 0]
type input "hộp cây và màn máy tính"
click at [348, 133] on input "text" at bounding box center [356, 131] width 53 height 9
type input "4+6.5"
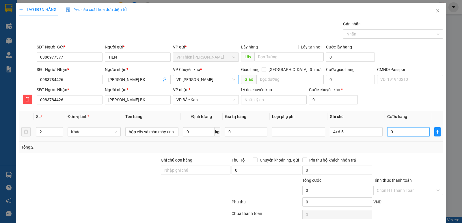
click at [404, 134] on input "0" at bounding box center [408, 131] width 42 height 9
type input "1"
type input "10"
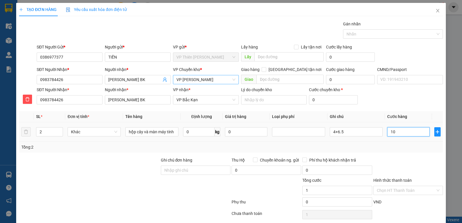
type input "10"
type input "105"
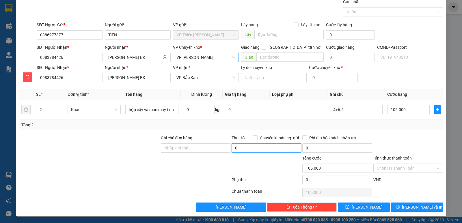
click at [249, 149] on input "0" at bounding box center [267, 148] width 70 height 9
click at [253, 138] on input "Chuyển khoản ng. gửi" at bounding box center [255, 138] width 4 height 4
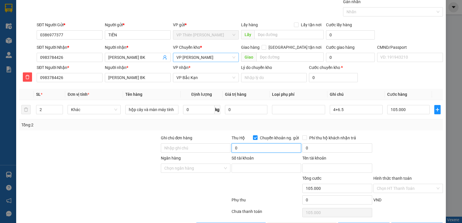
click at [248, 148] on input "0" at bounding box center [267, 148] width 70 height 9
click at [198, 167] on input "Ngân hàng" at bounding box center [193, 168] width 59 height 9
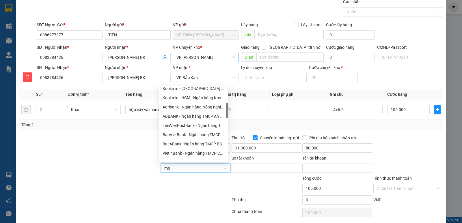
scroll to position [0, 0]
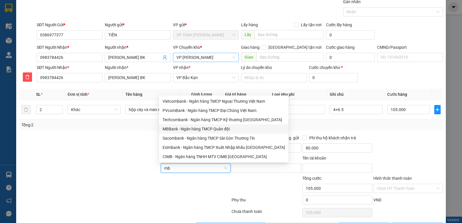
click at [199, 128] on div "MBBank - Ngân hàng TMCP Quân đội" at bounding box center [224, 129] width 123 height 6
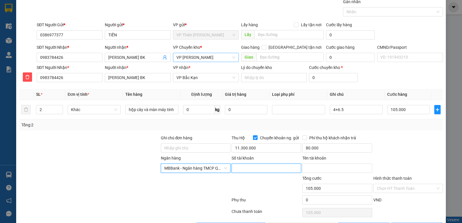
click at [260, 168] on input "Số tài khoản" at bounding box center [267, 168] width 70 height 9
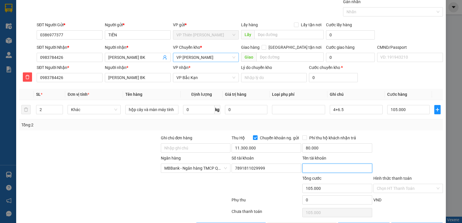
click at [324, 170] on input "Tên tài khoản" at bounding box center [338, 168] width 70 height 9
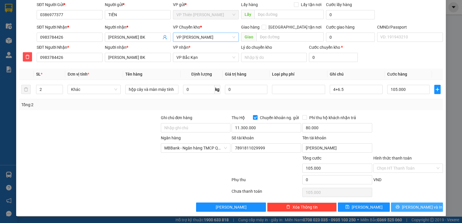
click at [418, 208] on span "Lưu và In" at bounding box center [422, 207] width 40 height 6
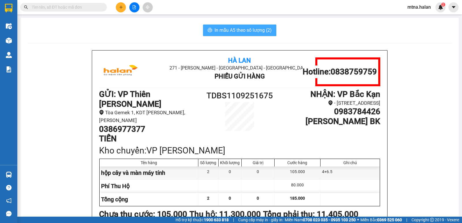
click at [230, 31] on span "In mẫu A5 theo số lượng (2)" at bounding box center [243, 30] width 57 height 7
click at [235, 32] on span "In mẫu A5 theo số lượng (2)" at bounding box center [243, 30] width 57 height 7
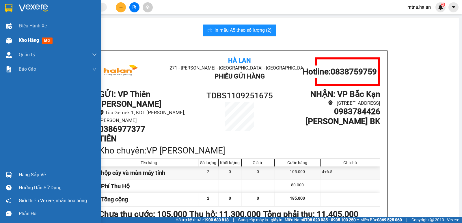
click at [11, 40] on img at bounding box center [9, 41] width 6 height 6
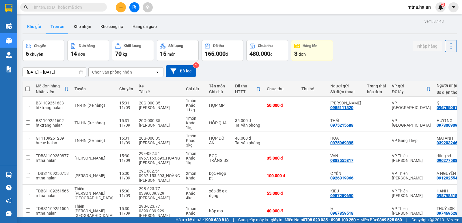
click at [39, 25] on button "Kho gửi" at bounding box center [34, 27] width 23 height 14
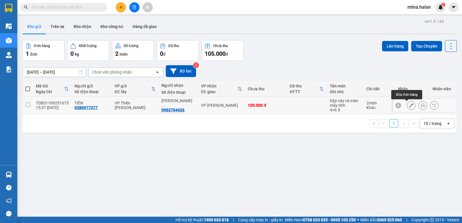
click at [409, 106] on icon at bounding box center [411, 105] width 4 height 4
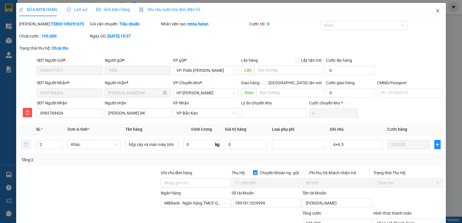
click at [436, 10] on icon "close" at bounding box center [437, 10] width 3 height 3
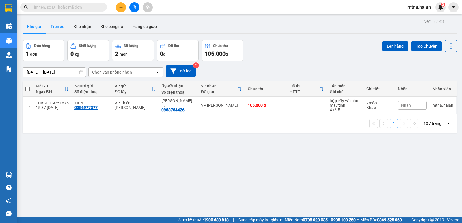
click at [59, 25] on button "Trên xe" at bounding box center [57, 27] width 23 height 14
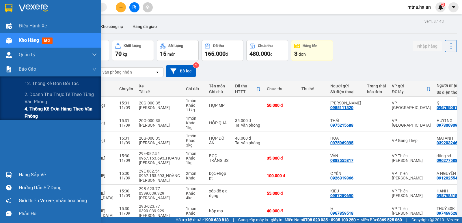
click at [36, 110] on span "4. Thống kê đơn hàng theo văn phòng" at bounding box center [61, 112] width 72 height 14
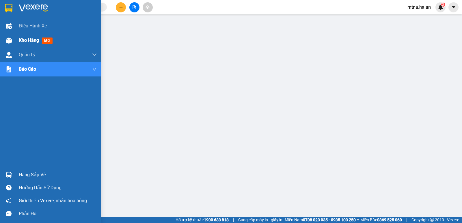
click at [10, 40] on img at bounding box center [9, 41] width 6 height 6
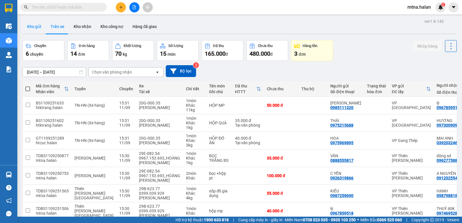
click at [36, 24] on button "Kho gửi" at bounding box center [34, 27] width 23 height 14
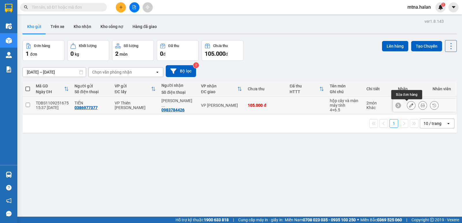
click at [409, 105] on icon at bounding box center [411, 105] width 4 height 4
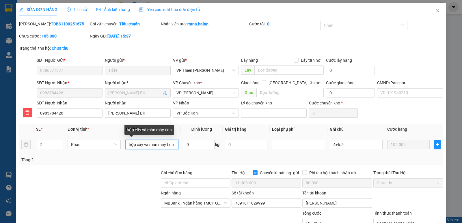
click at [147, 144] on input "hộp cây và màn máy tính" at bounding box center [151, 144] width 53 height 9
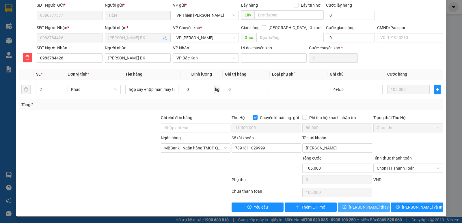
click at [362, 206] on span "Lưu thay đổi" at bounding box center [372, 207] width 46 height 6
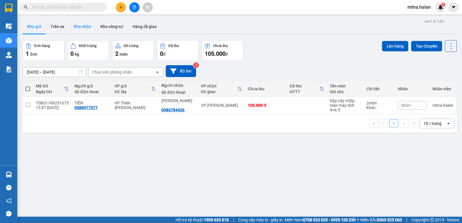
click at [86, 27] on button "Kho nhận" at bounding box center [82, 27] width 27 height 14
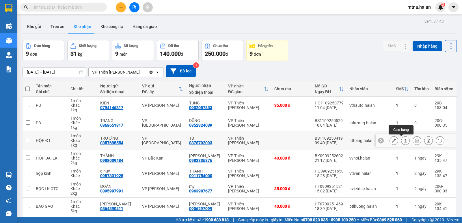
click at [404, 141] on icon at bounding box center [406, 141] width 4 height 4
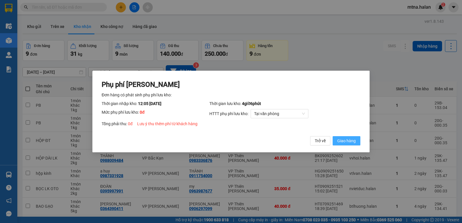
click at [345, 140] on span "Giao hàng" at bounding box center [347, 141] width 18 height 6
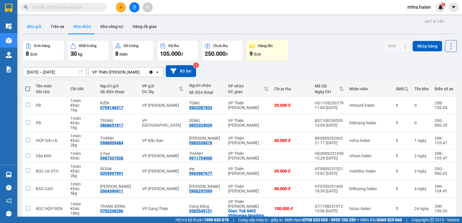
click at [38, 25] on button "Kho gửi" at bounding box center [34, 27] width 23 height 14
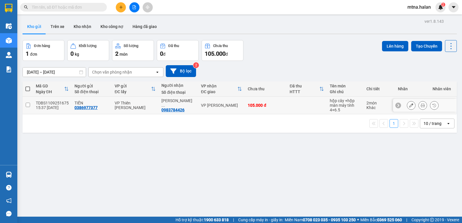
click at [28, 104] on input "checkbox" at bounding box center [28, 105] width 4 height 4
checkbox input "true"
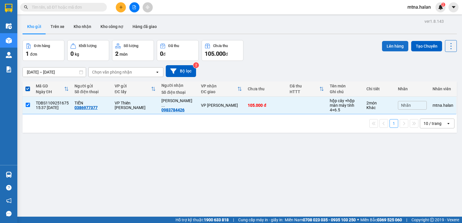
click at [390, 45] on button "Lên hàng" at bounding box center [395, 46] width 26 height 10
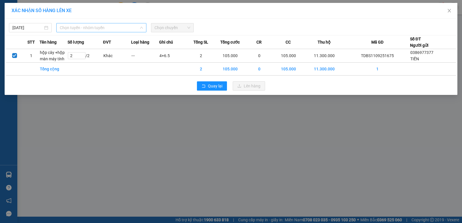
click at [115, 28] on span "Chọn tuyến - nhóm tuyến" at bounding box center [101, 27] width 83 height 9
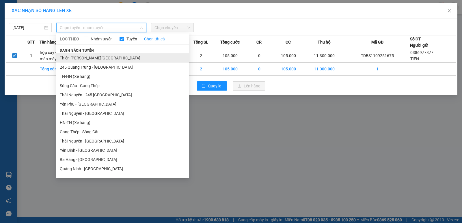
click at [96, 57] on li "Thiên [PERSON_NAME][GEOGRAPHIC_DATA]" at bounding box center [122, 57] width 133 height 9
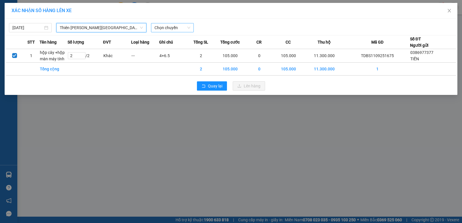
click at [177, 26] on span "Chọn chuyến" at bounding box center [173, 27] width 36 height 9
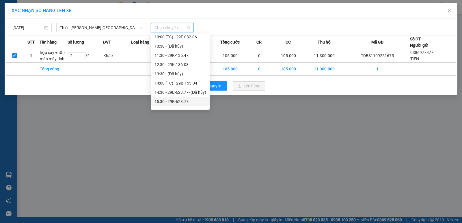
scroll to position [87, 0]
click at [177, 81] on div "16:30 - 29E-361.45" at bounding box center [181, 82] width 52 height 6
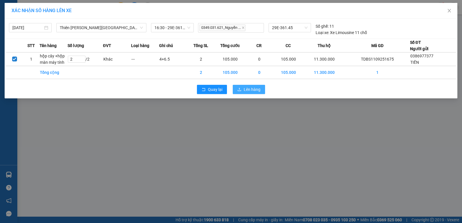
click at [250, 89] on span "Lên hàng" at bounding box center [252, 89] width 17 height 6
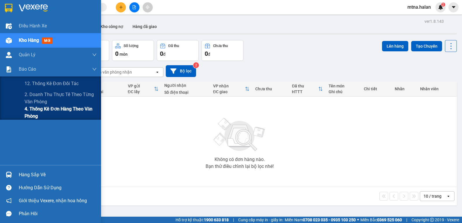
click at [35, 111] on span "4. Thống kê đơn hàng theo văn phòng" at bounding box center [61, 112] width 72 height 14
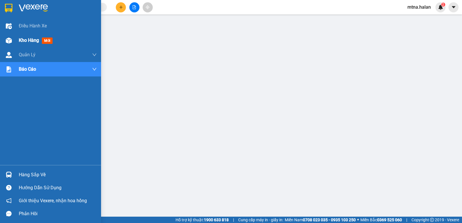
click at [8, 41] on img at bounding box center [9, 41] width 6 height 6
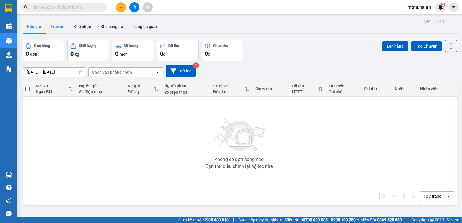
click at [56, 25] on button "Trên xe" at bounding box center [57, 27] width 23 height 14
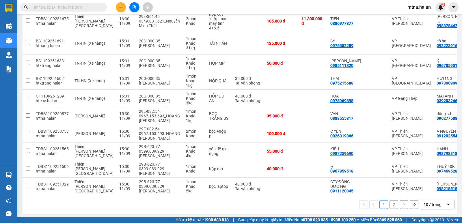
scroll to position [105, 0]
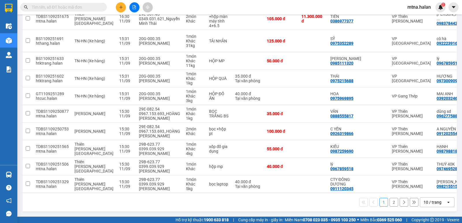
click at [392, 202] on button "2" at bounding box center [394, 202] width 9 height 9
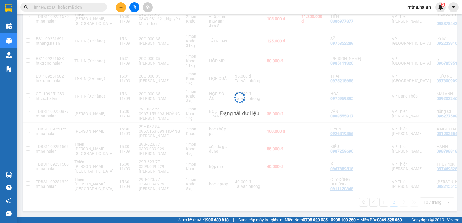
scroll to position [27, 0]
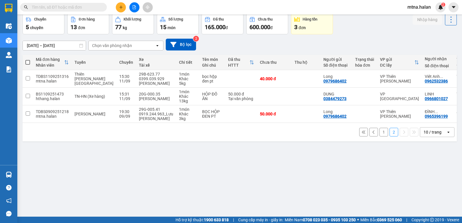
click at [380, 137] on button "1" at bounding box center [384, 132] width 9 height 9
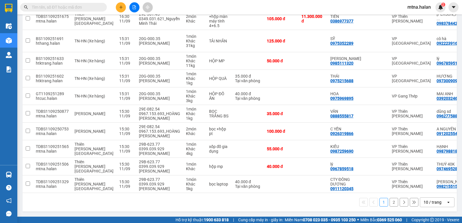
scroll to position [0, 0]
